Goal: Transaction & Acquisition: Purchase product/service

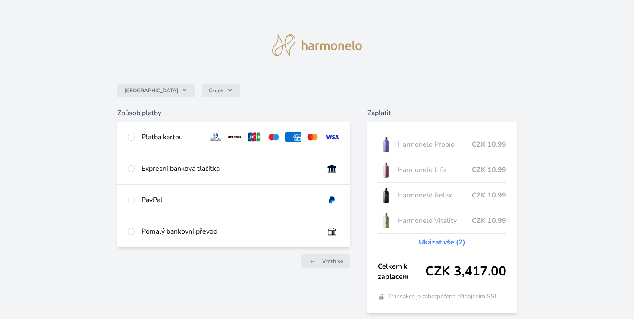
click at [167, 143] on div "Platba kartou" at bounding box center [233, 137] width 233 height 31
radio input "true"
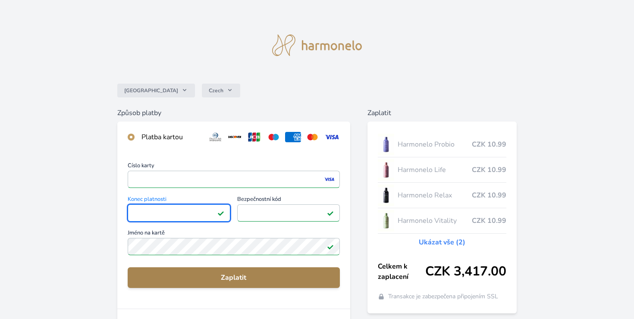
click at [231, 274] on span "Zaplatit" at bounding box center [233, 277] width 198 height 10
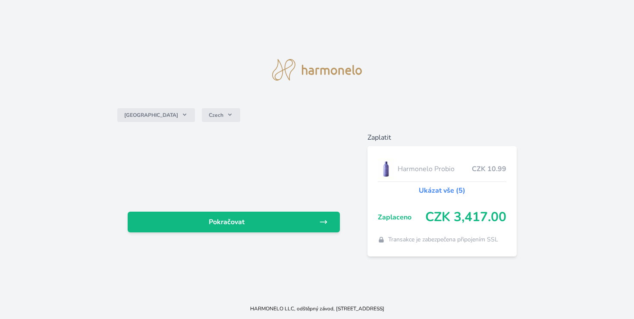
click at [440, 189] on link "Ukázat vše (5)" at bounding box center [442, 190] width 47 height 10
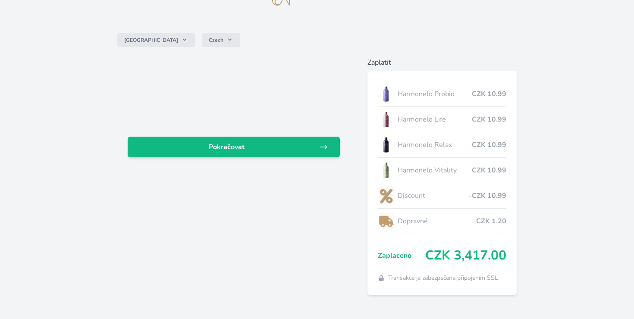
scroll to position [64, 0]
